Goal: Information Seeking & Learning: Learn about a topic

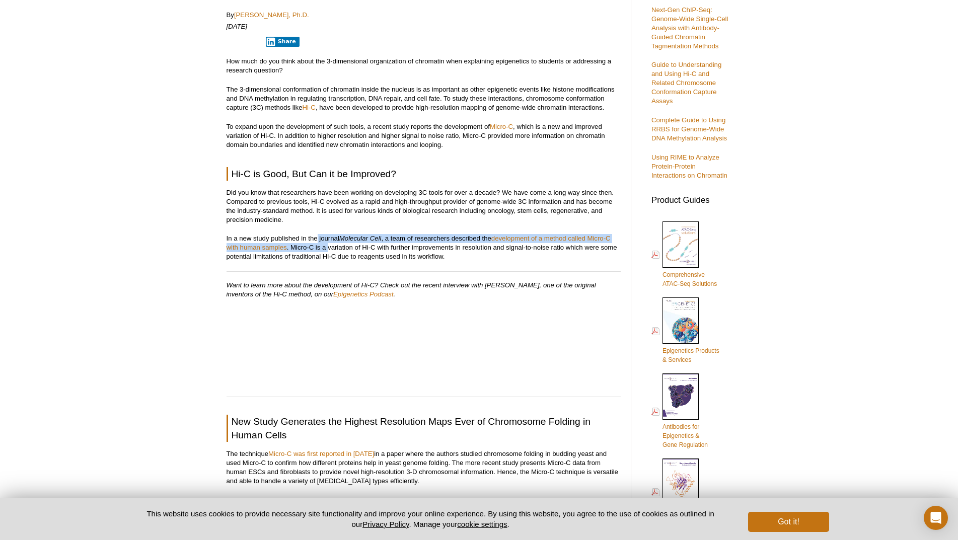
scroll to position [312, 0]
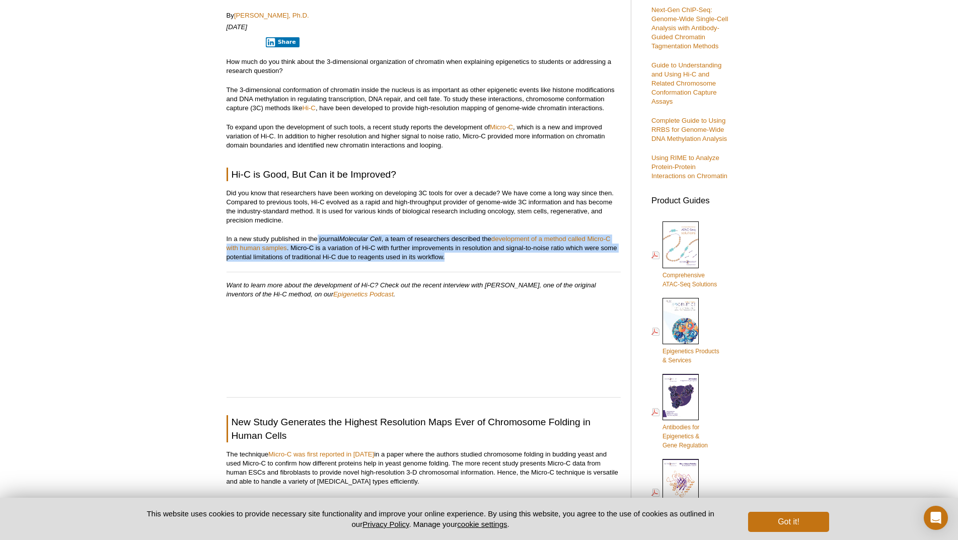
drag, startPoint x: 318, startPoint y: 239, endPoint x: 451, endPoint y: 258, distance: 134.4
click at [451, 258] on p "In a new study published in the journal Molecular Cell , a team of researchers …" at bounding box center [424, 248] width 394 height 27
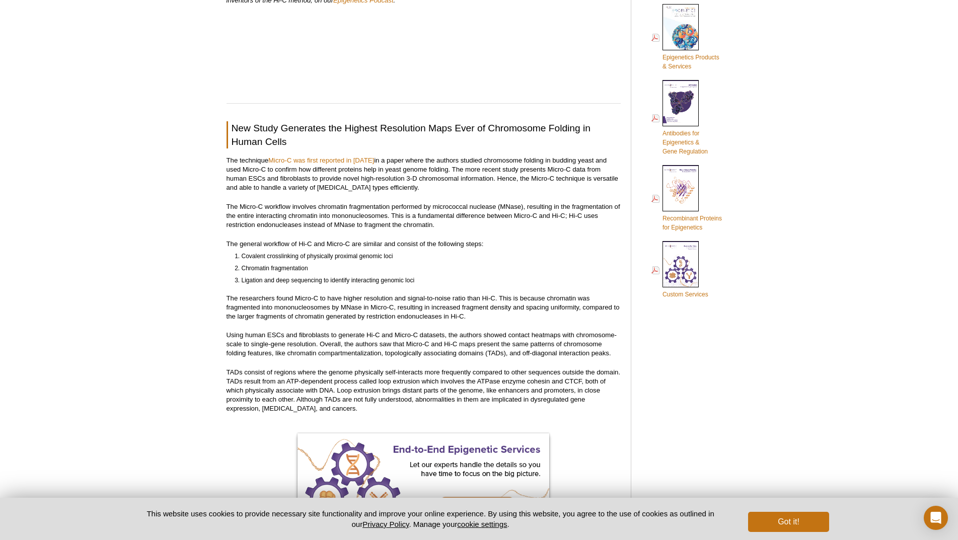
scroll to position [614, 0]
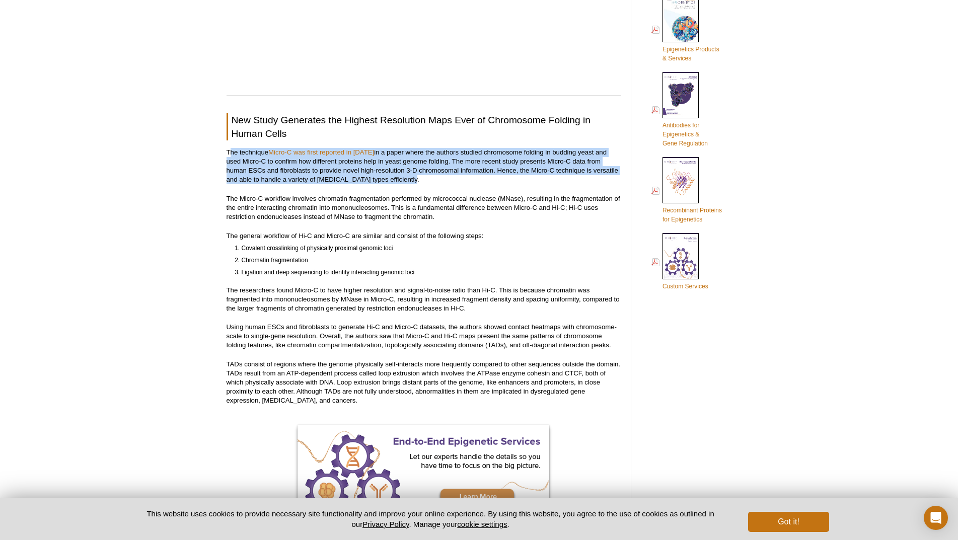
drag, startPoint x: 230, startPoint y: 153, endPoint x: 417, endPoint y: 184, distance: 189.3
click at [417, 184] on p "The technique Micro-C was first reported in [DATE] in a paper where the authors…" at bounding box center [424, 166] width 394 height 36
click at [429, 160] on p "The technique Micro-C was first reported in [DATE] in a paper where the authors…" at bounding box center [424, 166] width 394 height 36
drag, startPoint x: 225, startPoint y: 164, endPoint x: 412, endPoint y: 183, distance: 187.7
click at [412, 183] on div "<< Back to MOTIFvations Blog Home Page Improving the Resolution of Hi-C Assays …" at bounding box center [432, 351] width 420 height 1757
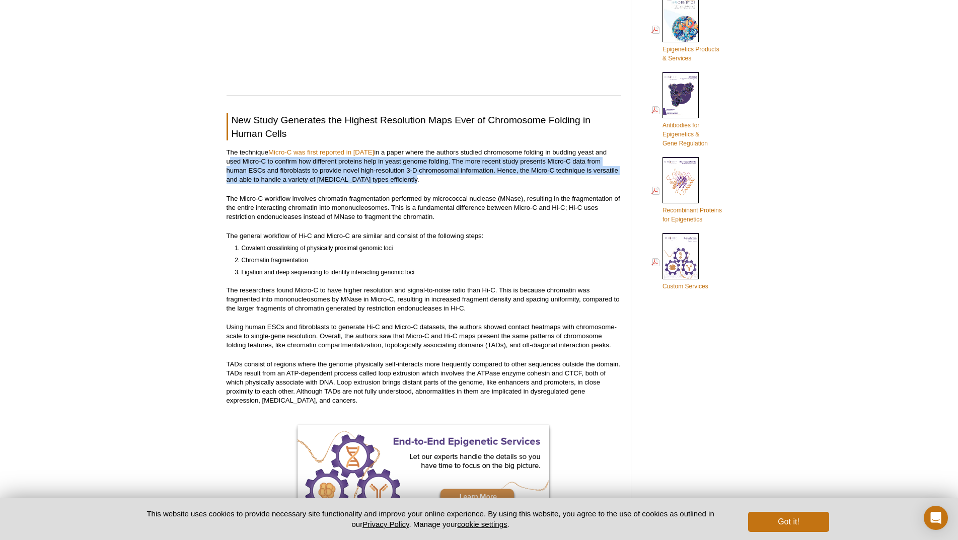
click at [412, 183] on p "The technique Micro-C was first reported in [DATE] in a paper where the authors…" at bounding box center [424, 166] width 394 height 36
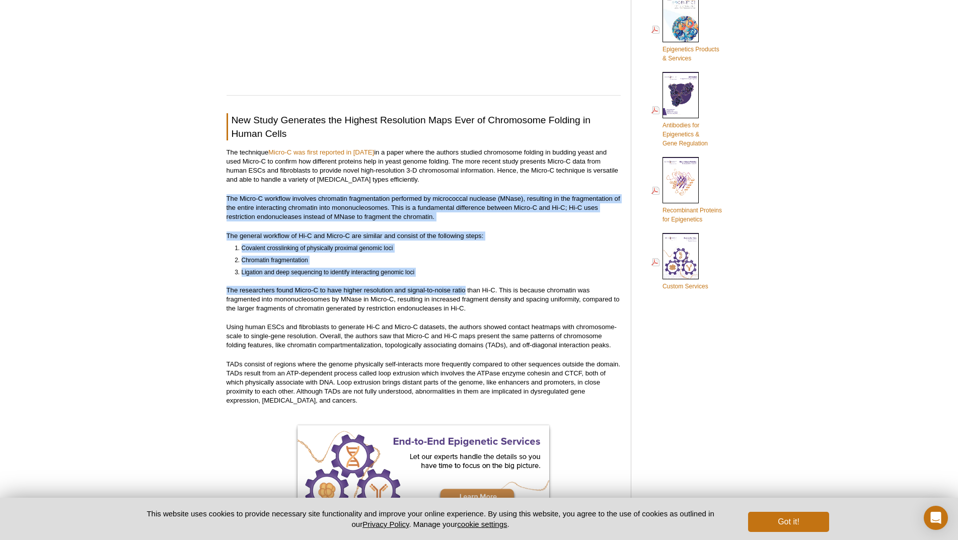
drag, startPoint x: 228, startPoint y: 199, endPoint x: 465, endPoint y: 277, distance: 249.8
click at [465, 277] on div "<< Back to MOTIFvations Blog Home Page Improving the Resolution of Hi-C Assays …" at bounding box center [424, 349] width 394 height 1740
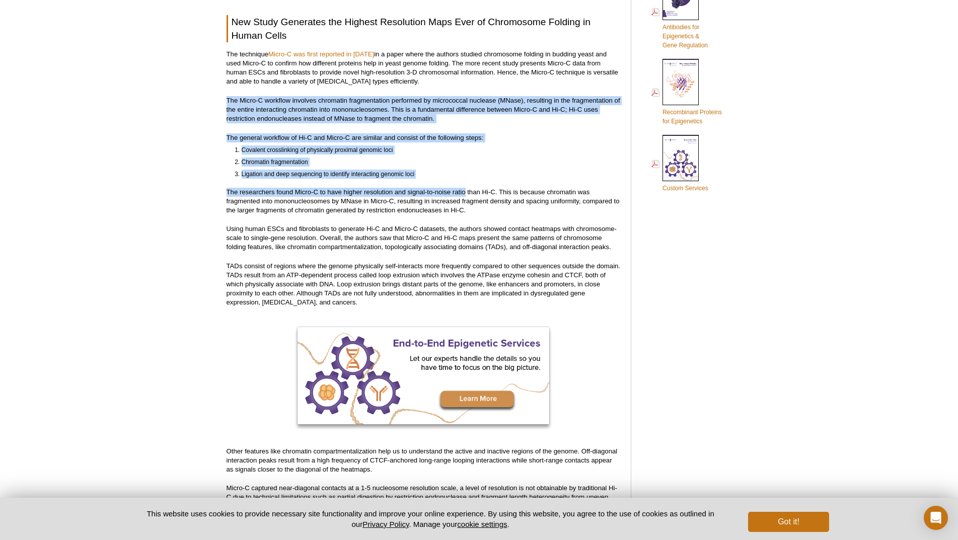
scroll to position [715, 0]
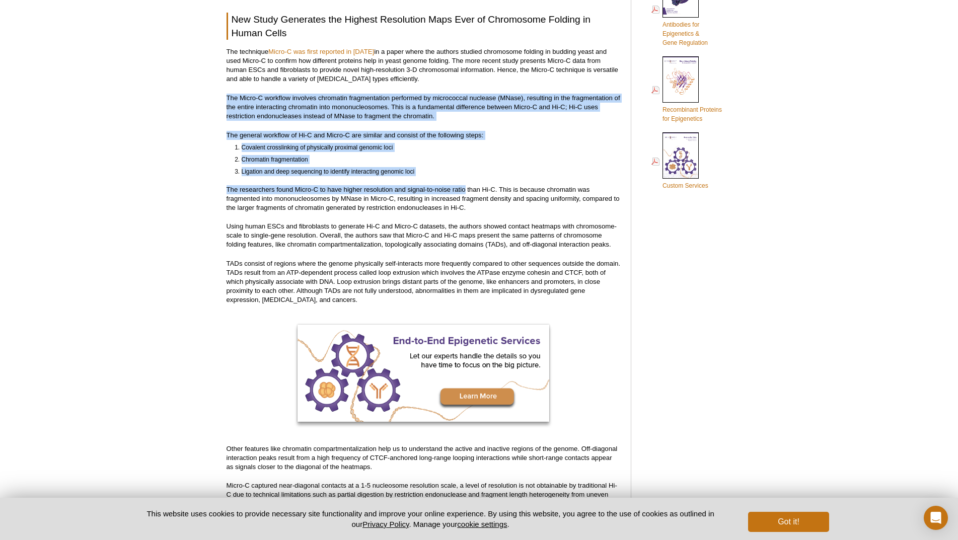
click at [349, 150] on li "Covalent crosslinking of physically proximal genomic loci" at bounding box center [427, 147] width 370 height 9
